Goal: Task Accomplishment & Management: Use online tool/utility

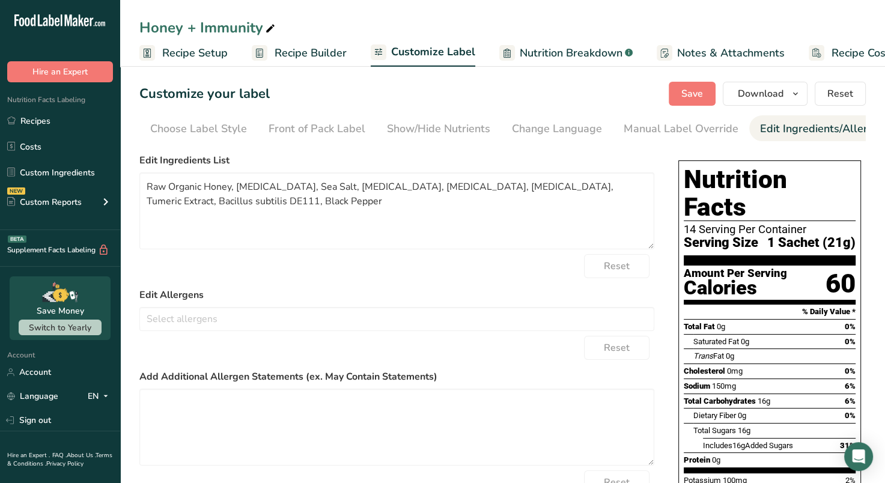
scroll to position [0, 147]
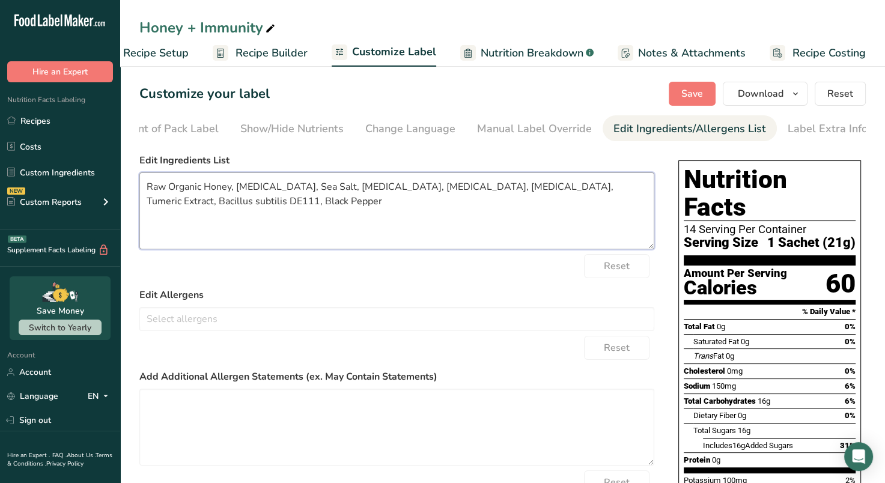
click at [420, 205] on textarea "Raw Organic Honey, [MEDICAL_DATA], Sea Salt, [MEDICAL_DATA], [MEDICAL_DATA], [M…" at bounding box center [396, 210] width 515 height 77
click at [297, 188] on textarea "Raw Organic Honey, [MEDICAL_DATA], Sea Salt, [MEDICAL_DATA], [MEDICAL_DATA], [M…" at bounding box center [396, 210] width 515 height 77
drag, startPoint x: 257, startPoint y: 202, endPoint x: 356, endPoint y: 202, distance: 99.1
click at [356, 202] on textarea "Raw Organic Honey, [MEDICAL_DATA], Celtic Sea Salt, [MEDICAL_DATA], [MEDICAL_DA…" at bounding box center [396, 210] width 515 height 77
paste textarea "Probiotics (Bacillus coagulans, Bacillus Clausil, Bacillus Subtilis)"
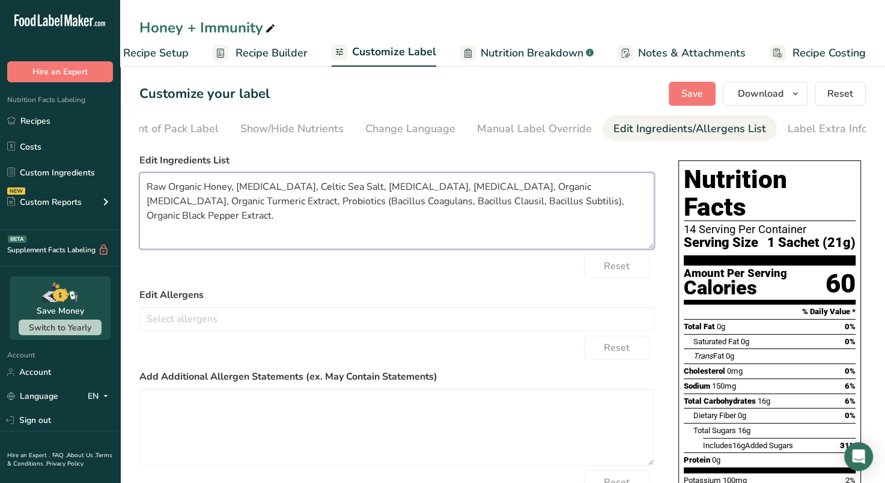
type textarea "Raw Organic Honey, [MEDICAL_DATA], Celtic Sea Salt, [MEDICAL_DATA], [MEDICAL_DA…"
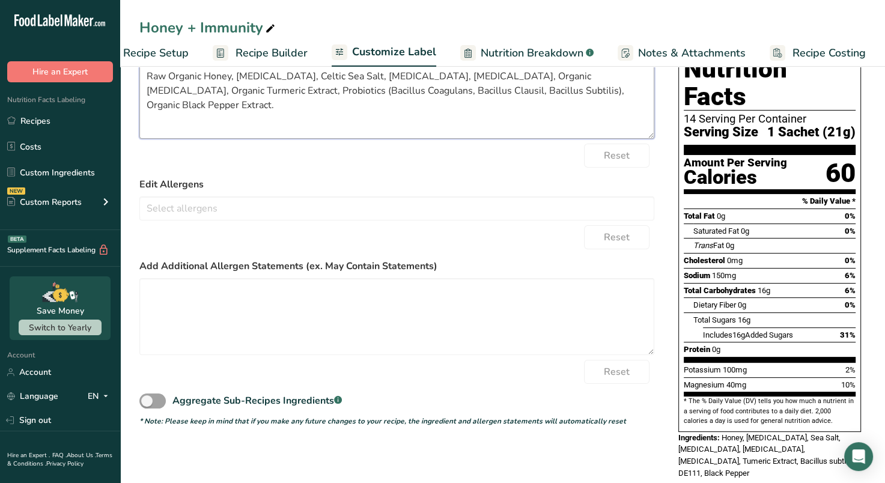
scroll to position [0, 0]
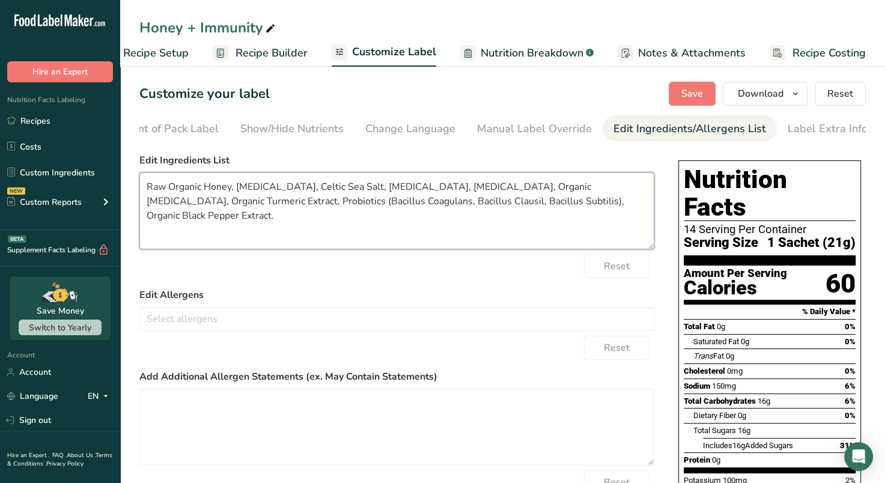
click at [570, 229] on textarea "Raw Organic Honey, [MEDICAL_DATA], Celtic Sea Salt, [MEDICAL_DATA], [MEDICAL_DA…" at bounding box center [396, 210] width 515 height 77
click at [692, 86] on span "Save" at bounding box center [692, 93] width 22 height 14
click at [796, 90] on icon "button" at bounding box center [795, 93] width 10 height 15
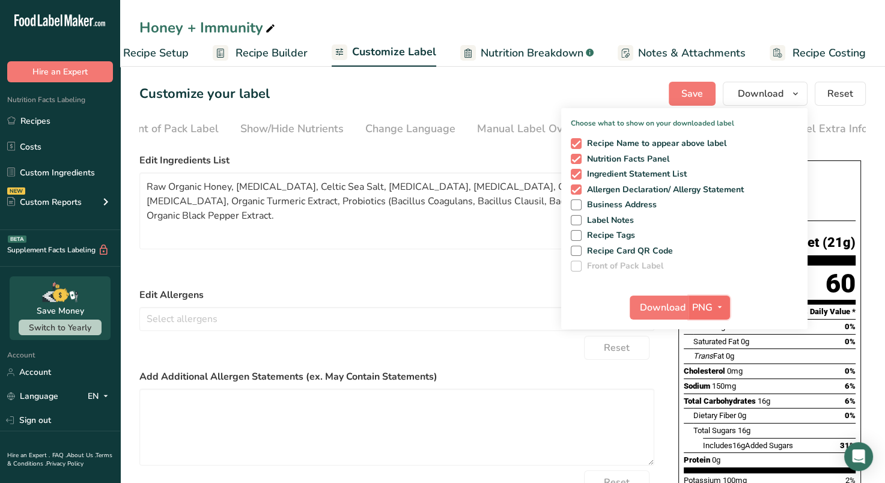
click at [715, 298] on button "PNG" at bounding box center [708, 307] width 41 height 24
click at [715, 384] on link "PDF" at bounding box center [710, 391] width 38 height 20
click at [663, 307] on span "Download" at bounding box center [663, 307] width 46 height 14
